Goal: Task Accomplishment & Management: Manage account settings

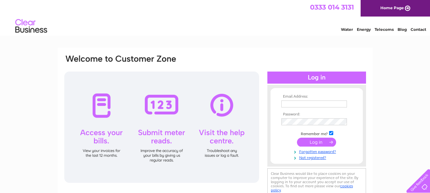
click at [284, 104] on input "text" at bounding box center [314, 104] width 66 height 7
type input "wnicholson@btconnecgt.com"
click at [300, 152] on link "Forgotten password?" at bounding box center [317, 151] width 72 height 6
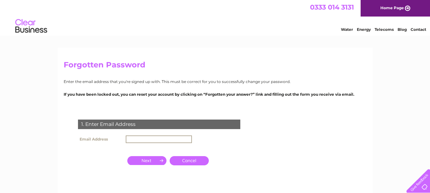
click at [127, 139] on input "text" at bounding box center [159, 140] width 66 height 8
type input "wnicholson@btconnect.com"
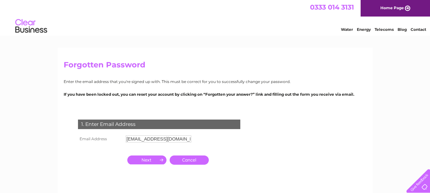
click at [145, 162] on input "button" at bounding box center [146, 160] width 39 height 9
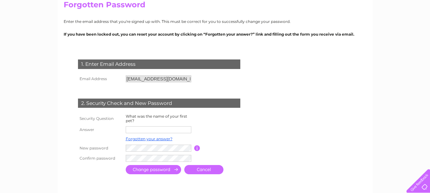
scroll to position [64, 0]
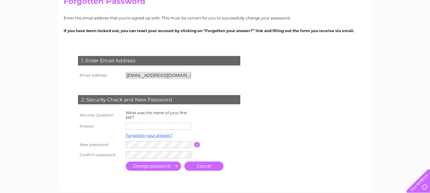
click at [128, 127] on input "text" at bounding box center [159, 126] width 66 height 7
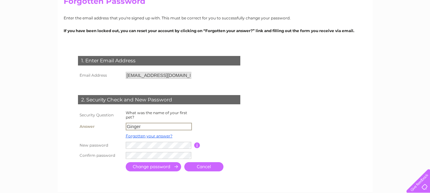
type input "Ginger"
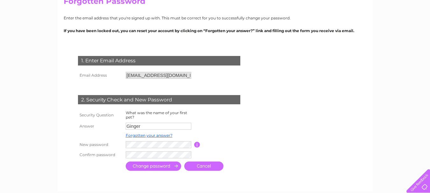
click at [144, 166] on input "submit" at bounding box center [153, 166] width 55 height 9
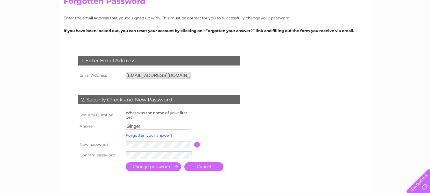
click at [150, 167] on input "submit" at bounding box center [153, 166] width 55 height 9
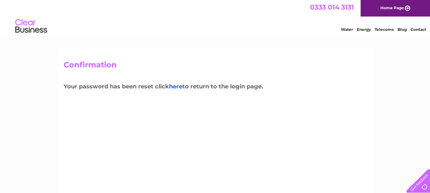
click at [178, 86] on link "here" at bounding box center [175, 86] width 13 height 7
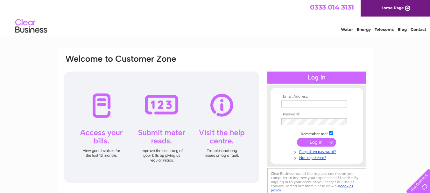
click at [178, 86] on div at bounding box center [161, 127] width 195 height 111
type input "wnicholson@btconnect.com"
click at [315, 144] on input "submit" at bounding box center [316, 142] width 39 height 9
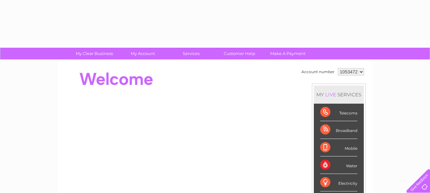
click at [315, 144] on li "Mobile" at bounding box center [339, 148] width 50 height 18
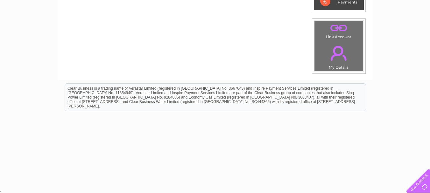
scroll to position [217, 0]
click at [415, 173] on div at bounding box center [417, 180] width 26 height 26
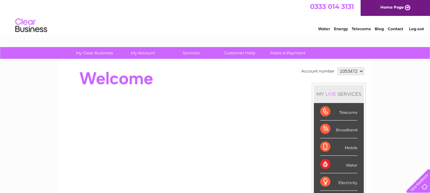
scroll to position [0, 0]
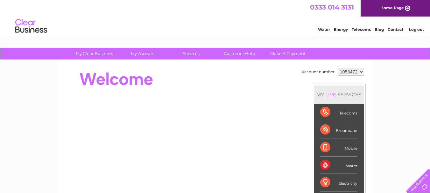
click at [396, 8] on link "Home Page" at bounding box center [395, 8] width 69 height 17
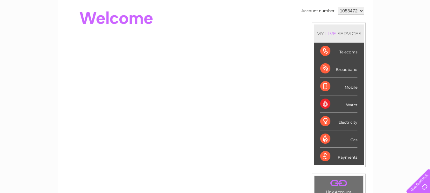
scroll to position [64, 0]
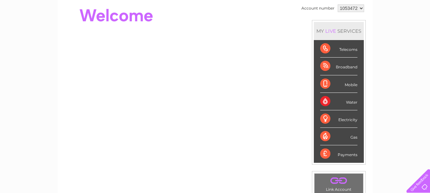
click at [326, 154] on div "Payments" at bounding box center [338, 153] width 37 height 17
click at [341, 51] on div "Telecoms" at bounding box center [338, 49] width 37 height 18
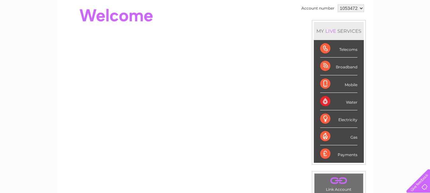
click at [341, 51] on div "Telecoms" at bounding box center [338, 49] width 37 height 18
drag, startPoint x: 307, startPoint y: 163, endPoint x: 293, endPoint y: 165, distance: 13.8
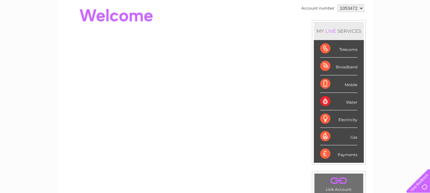
click at [217, 9] on div "Account number 1053472 MY LIVE SERVICES Telecoms Broadband Mobile Water Electri…" at bounding box center [215, 96] width 303 height 186
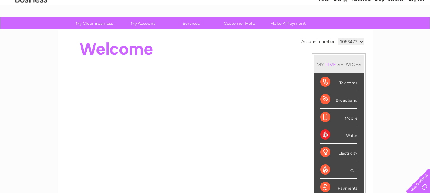
scroll to position [22, 0]
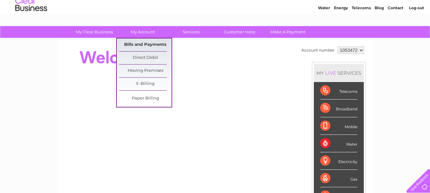
click at [139, 44] on link "Bills and Payments" at bounding box center [145, 45] width 53 height 13
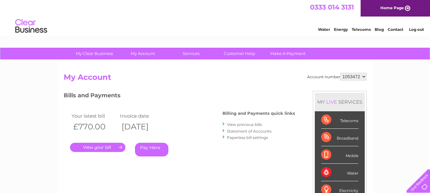
click at [118, 146] on link "." at bounding box center [97, 147] width 55 height 9
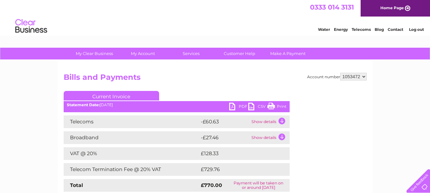
click at [236, 18] on div "Water Energy Telecoms Blog Contact Log out" at bounding box center [215, 27] width 430 height 21
click at [285, 16] on div "0333 014 3131 Home Page" at bounding box center [215, 8] width 430 height 17
click at [369, 37] on html "0333 014 3131 Home Page Water Energy Telecoms Blog Contact Log out" at bounding box center [215, 18] width 430 height 37
